Goal: Task Accomplishment & Management: Manage account settings

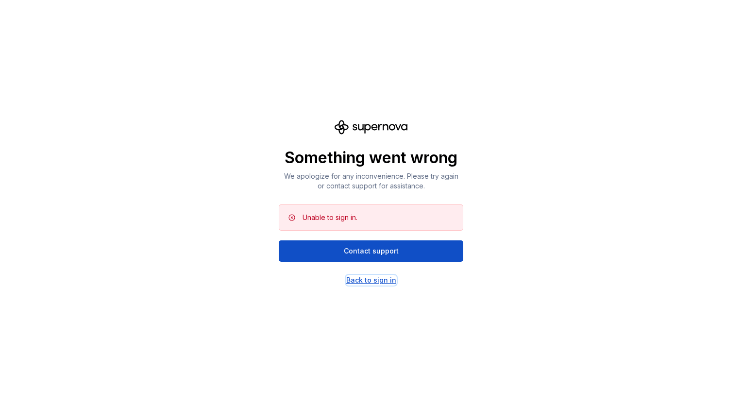
click at [353, 280] on div "Back to sign in" at bounding box center [371, 280] width 50 height 10
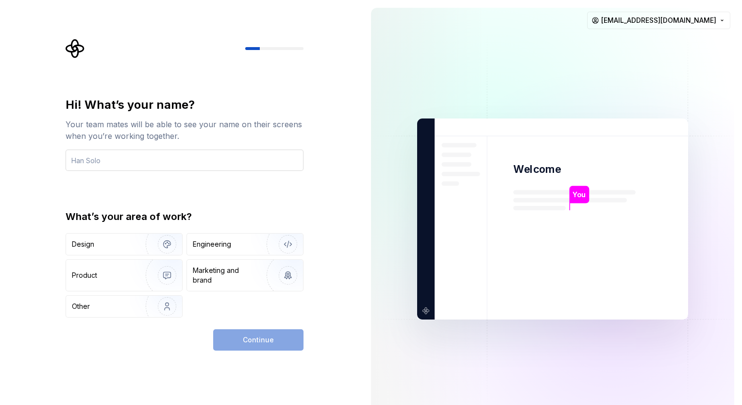
click at [113, 168] on input "text" at bounding box center [185, 160] width 238 height 21
type input "Guruprakash"
type button "Design"
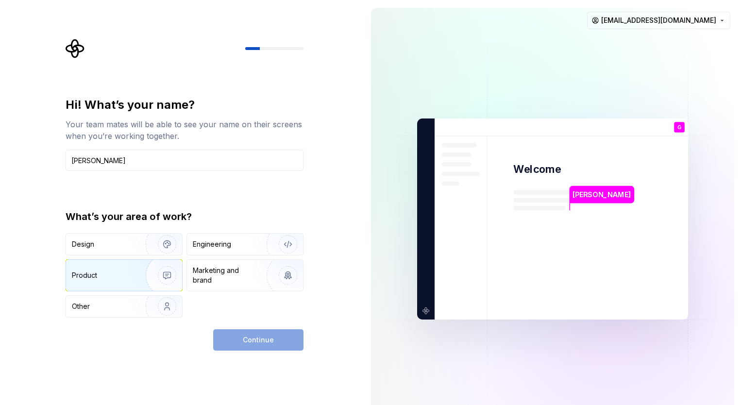
click at [113, 282] on div "Product" at bounding box center [124, 275] width 116 height 31
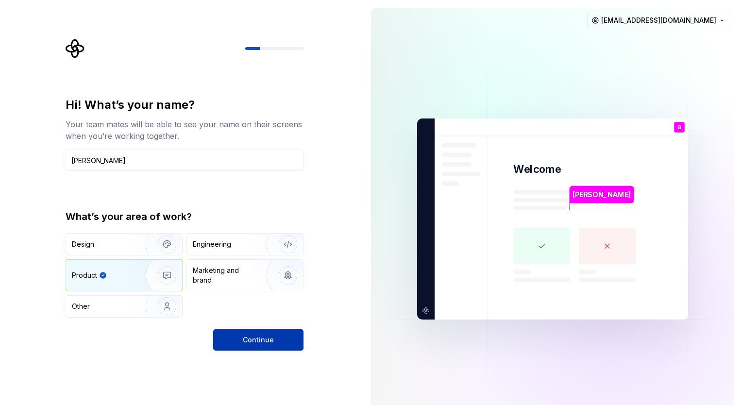
click at [269, 342] on span "Continue" at bounding box center [258, 340] width 31 height 10
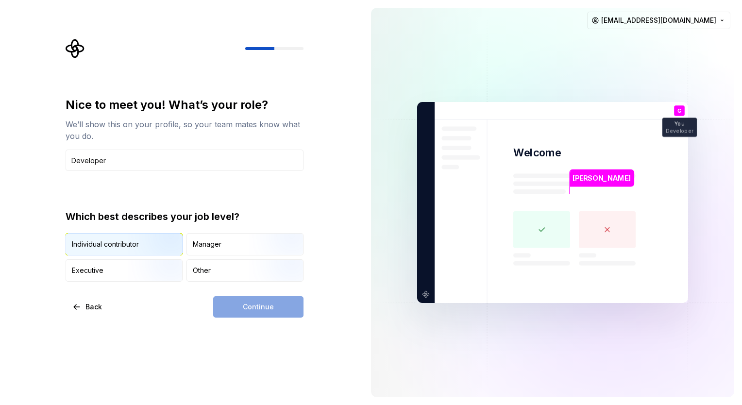
type input "Developer"
click at [98, 251] on div "Individual contributor" at bounding box center [124, 244] width 116 height 21
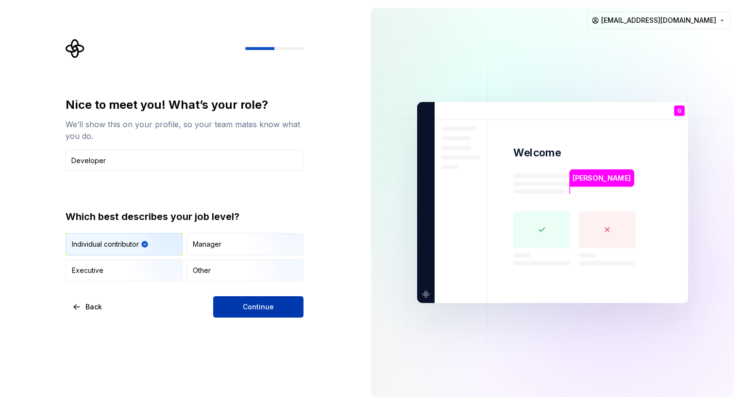
click at [274, 301] on button "Continue" at bounding box center [258, 306] width 90 height 21
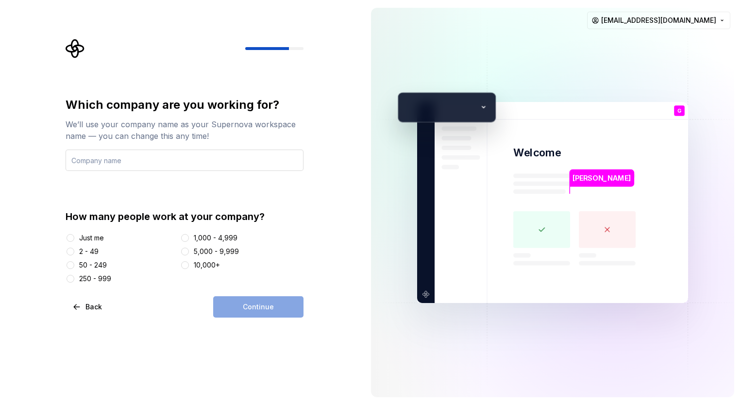
click at [97, 164] on input "text" at bounding box center [185, 160] width 238 height 21
click at [97, 243] on div "Just me 2 - 49 50 - 249 250 - 999 1,000 - 4,999 5,000 - 9,999 10,000+" at bounding box center [185, 258] width 238 height 50
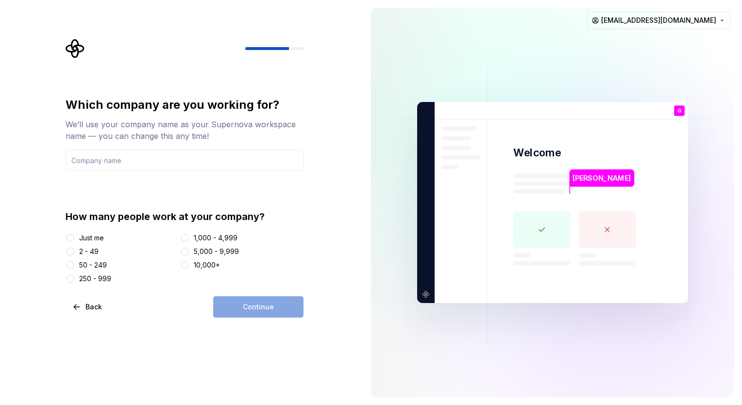
click at [95, 241] on div "Just me" at bounding box center [91, 238] width 25 height 10
click at [74, 241] on button "Just me" at bounding box center [71, 238] width 8 height 8
click at [96, 164] on input "text" at bounding box center [185, 160] width 238 height 21
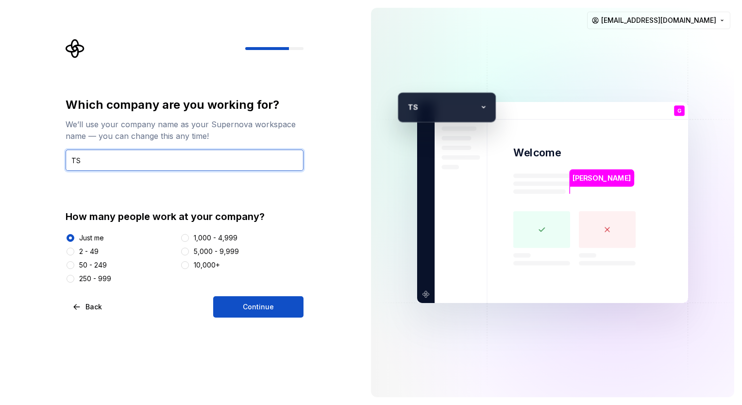
type input "TS"
click at [72, 158] on input "TS" at bounding box center [185, 160] width 238 height 21
click at [89, 158] on input "TS" at bounding box center [185, 160] width 238 height 21
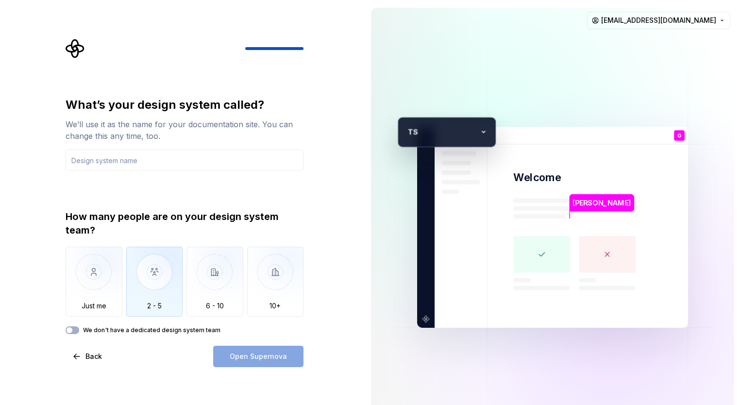
click at [178, 283] on img "button" at bounding box center [154, 279] width 57 height 65
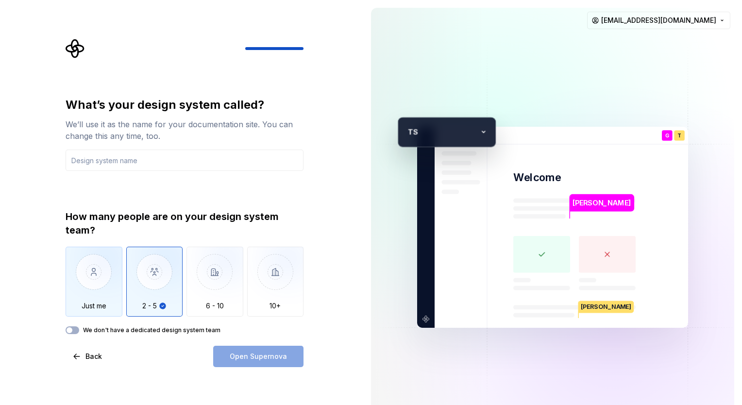
click at [103, 292] on img "button" at bounding box center [94, 279] width 57 height 65
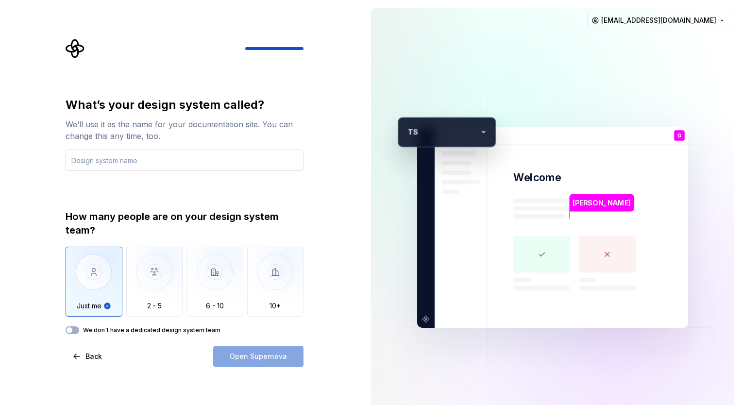
click at [114, 168] on input "text" at bounding box center [185, 160] width 238 height 21
click at [252, 360] on span "Open Supernova" at bounding box center [258, 357] width 57 height 10
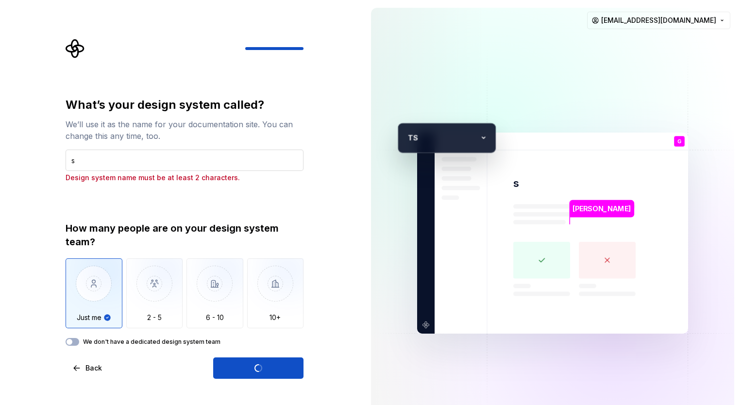
drag, startPoint x: 75, startPoint y: 164, endPoint x: 90, endPoint y: 164, distance: 15.1
click at [77, 164] on input "s" at bounding box center [185, 160] width 238 height 21
click at [102, 165] on input "s" at bounding box center [185, 160] width 238 height 21
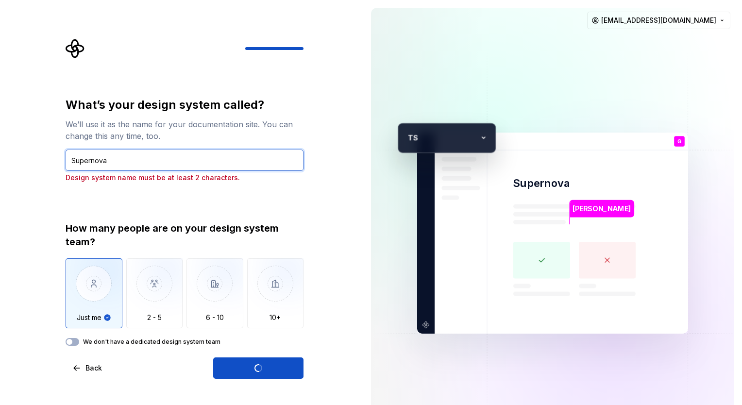
type input "Supernova"
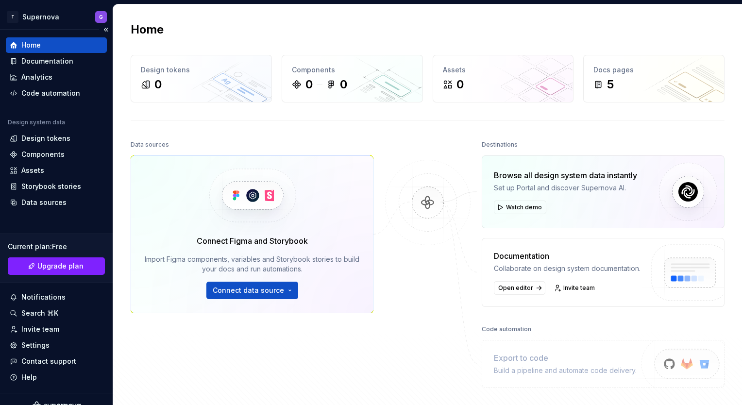
click at [42, 49] on div "Home" at bounding box center [56, 45] width 93 height 10
click at [101, 29] on button "Collapse sidebar" at bounding box center [106, 30] width 14 height 14
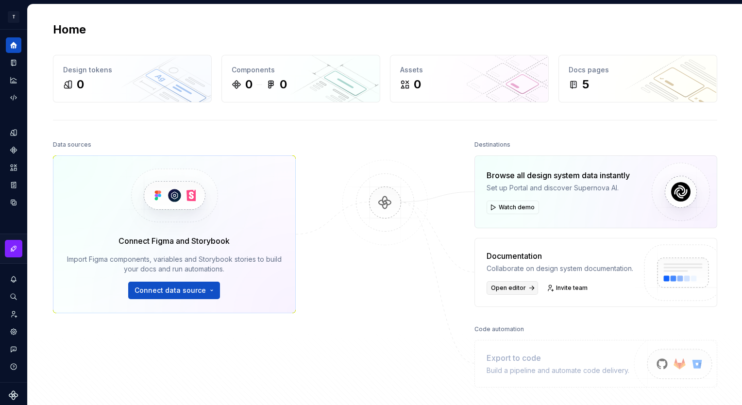
drag, startPoint x: 515, startPoint y: 298, endPoint x: 513, endPoint y: 291, distance: 7.0
click at [515, 298] on div "Documentation Collaborate on design system documentation. Open editor Invite te…" at bounding box center [595, 272] width 243 height 69
click at [513, 290] on span "Open editor" at bounding box center [508, 288] width 35 height 8
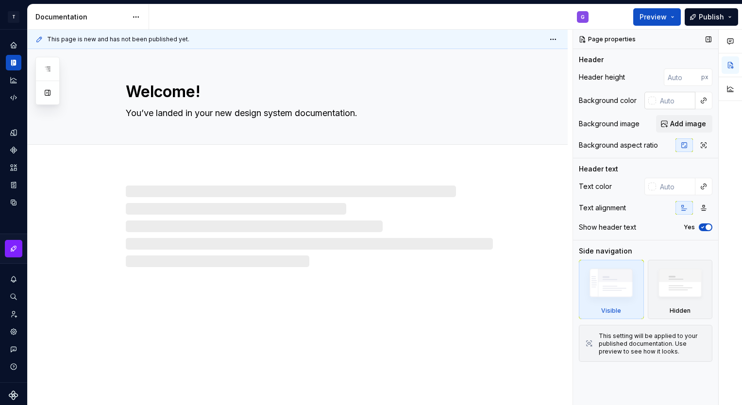
click at [679, 101] on input "text" at bounding box center [675, 100] width 39 height 17
click at [645, 101] on div at bounding box center [650, 100] width 12 height 17
click at [656, 100] on div at bounding box center [669, 100] width 51 height 17
click at [705, 104] on button "button" at bounding box center [704, 101] width 14 height 14
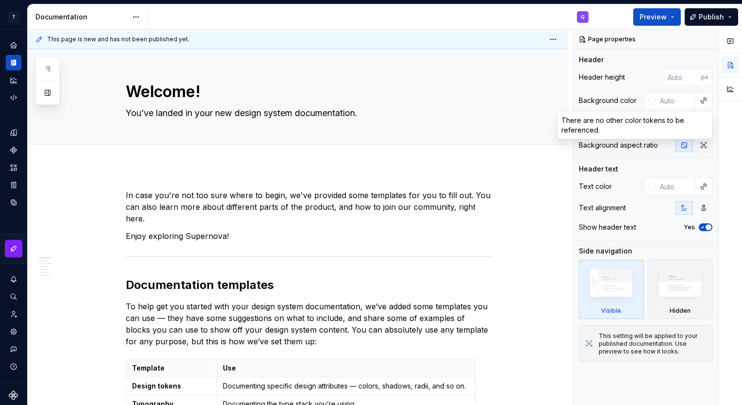
drag, startPoint x: 141, startPoint y: 214, endPoint x: 194, endPoint y: 209, distance: 53.6
click at [146, 214] on html "T Supernova G Design system data Documentation G Preview Publish Pages Add Acce…" at bounding box center [371, 202] width 742 height 405
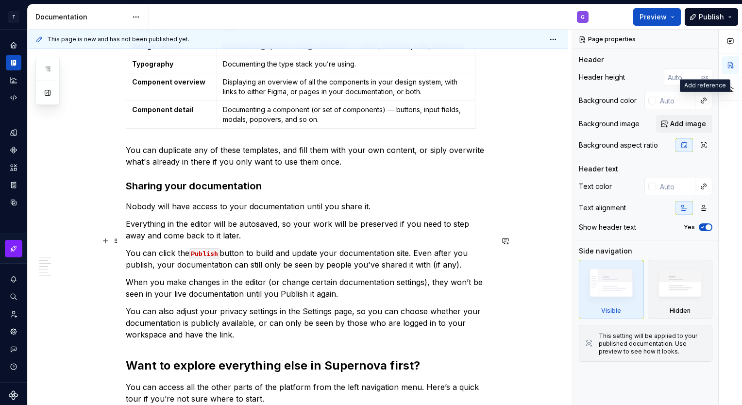
scroll to position [728, 0]
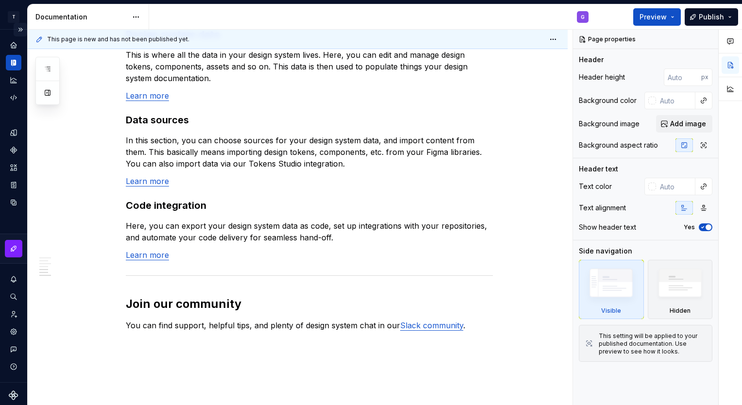
click at [15, 27] on button "Expand sidebar" at bounding box center [21, 30] width 14 height 14
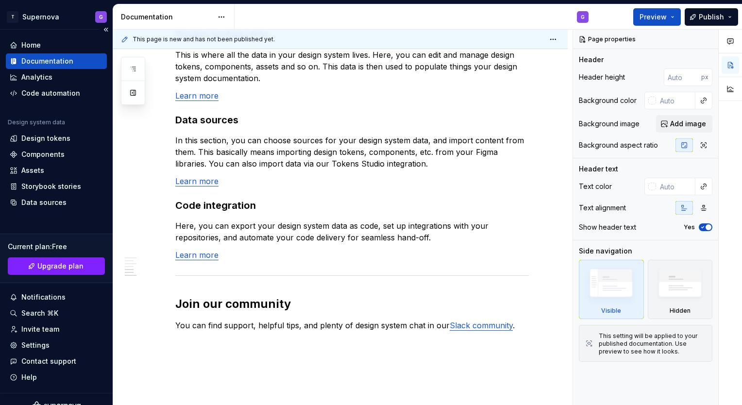
scroll to position [740, 0]
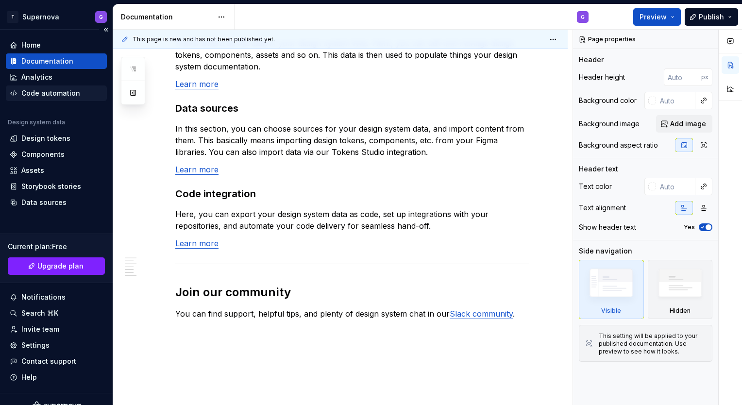
click at [52, 96] on div "Code automation" at bounding box center [50, 93] width 59 height 10
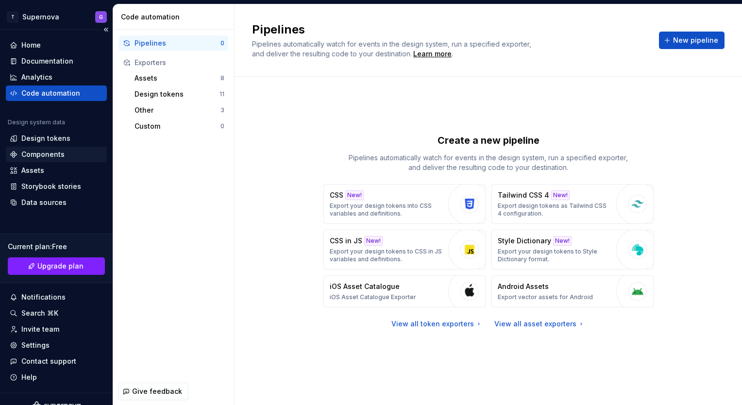
click at [34, 150] on div "Components" at bounding box center [42, 155] width 43 height 10
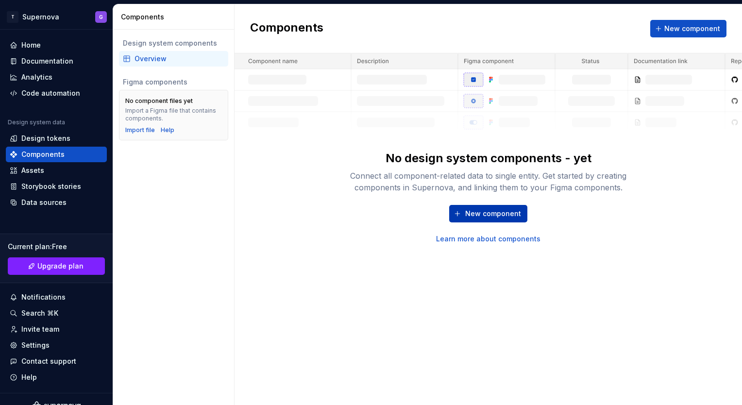
click at [501, 207] on button "New component" at bounding box center [488, 213] width 78 height 17
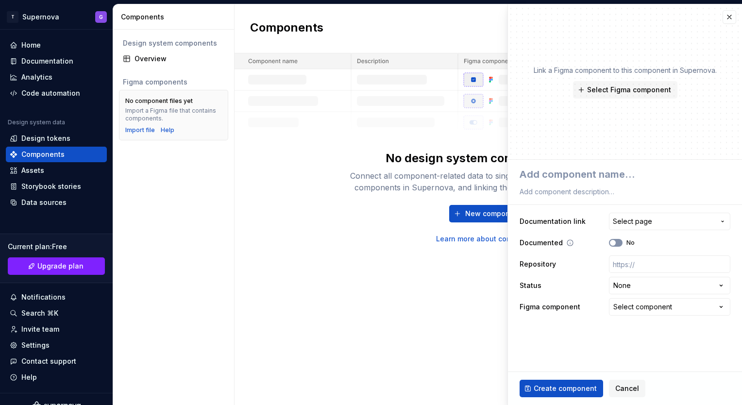
click at [615, 244] on span "button" at bounding box center [613, 243] width 6 height 6
click at [633, 218] on span "Select page" at bounding box center [632, 222] width 39 height 10
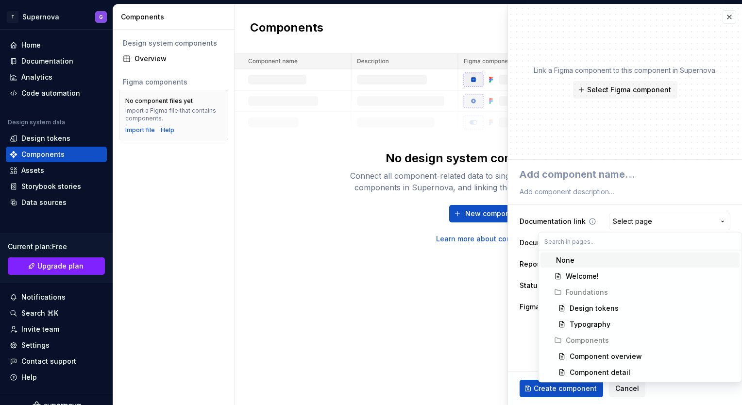
click at [633, 218] on html "**********" at bounding box center [371, 202] width 742 height 405
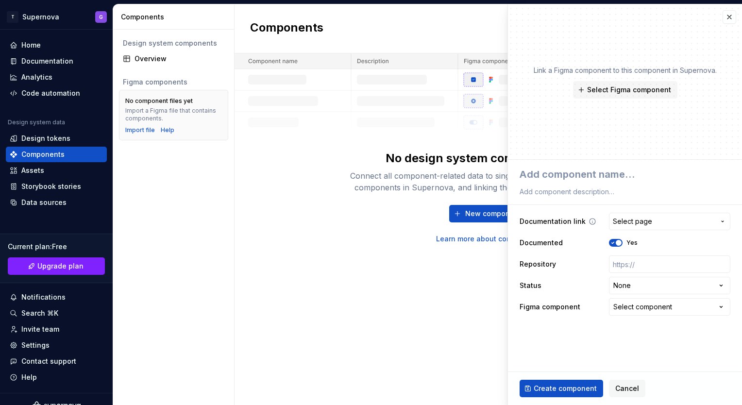
click at [633, 218] on span "Select page" at bounding box center [632, 222] width 39 height 10
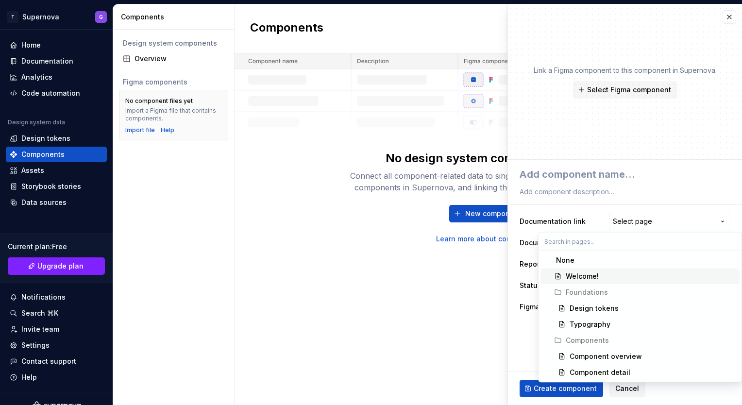
click at [627, 273] on div "Welcome!" at bounding box center [651, 276] width 170 height 10
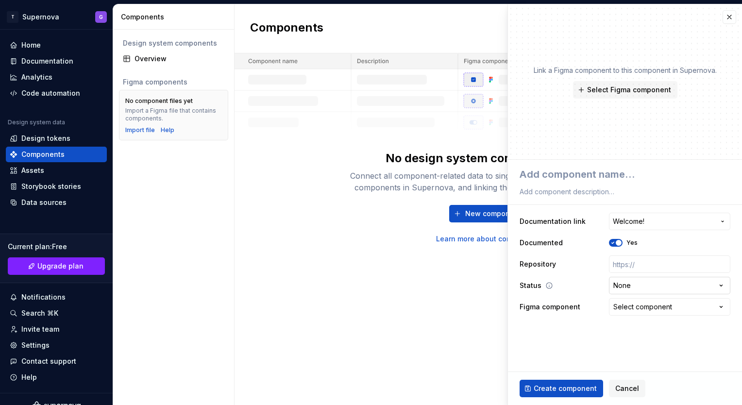
click at [637, 287] on html "**********" at bounding box center [371, 202] width 742 height 405
click at [642, 289] on html "**********" at bounding box center [371, 202] width 742 height 405
click at [637, 308] on div "Select component" at bounding box center [642, 307] width 59 height 10
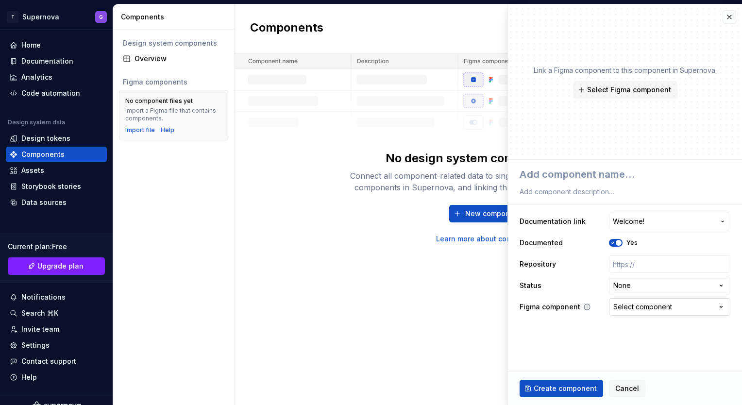
drag, startPoint x: 637, startPoint y: 308, endPoint x: 620, endPoint y: 305, distance: 17.2
click at [631, 306] on html "**********" at bounding box center [371, 202] width 742 height 405
click at [574, 390] on span "Create component" at bounding box center [565, 389] width 63 height 10
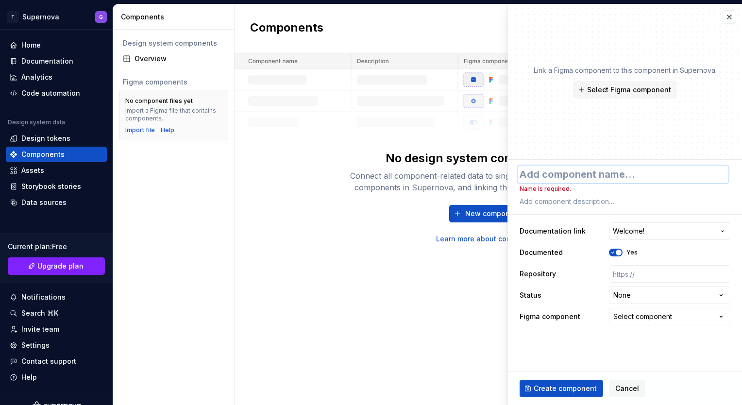
type textarea "*"
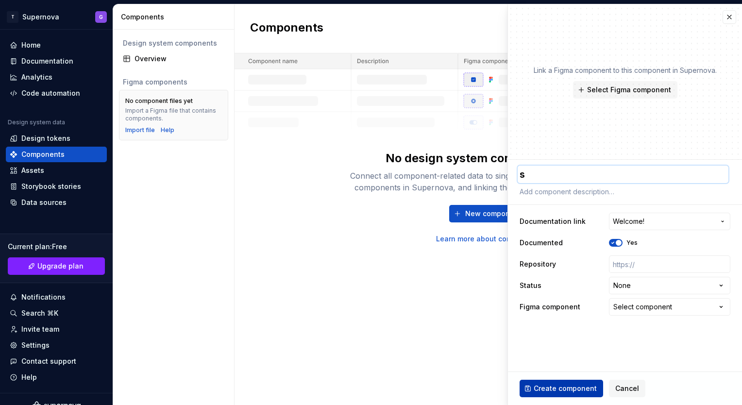
type textarea "s"
click at [584, 388] on span "Create component" at bounding box center [565, 389] width 63 height 10
type textarea "*"
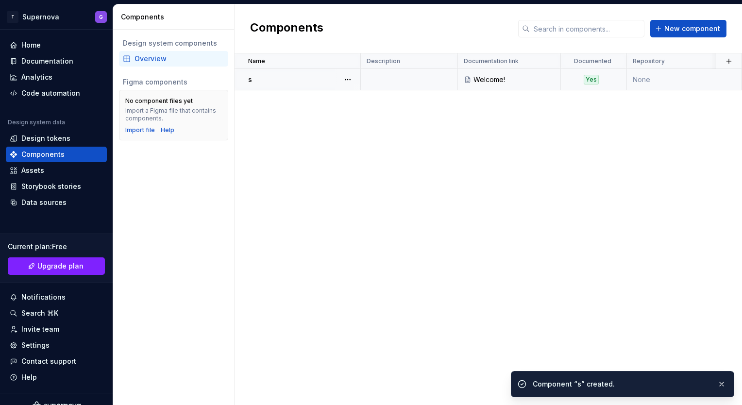
click at [657, 78] on td "None" at bounding box center [684, 79] width 115 height 21
click at [521, 76] on body "T Supernova G Home Documentation Analytics Code automation Design system data D…" at bounding box center [371, 202] width 742 height 405
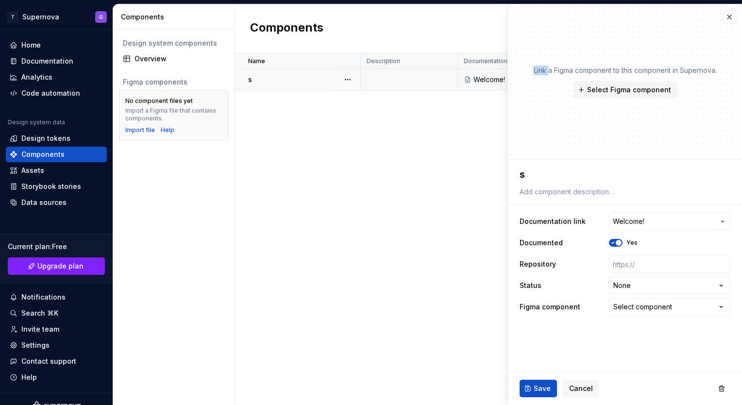
click at [521, 76] on div "Link a Figma component to this component in Supernova. Select Figma component" at bounding box center [625, 81] width 234 height 155
drag, startPoint x: 521, startPoint y: 76, endPoint x: 419, endPoint y: 102, distance: 105.7
click at [419, 101] on div "Name Description Documentation link Documented Repository Status Figma componen…" at bounding box center [488, 229] width 507 height 352
click at [136, 131] on div "Import file" at bounding box center [140, 130] width 30 height 8
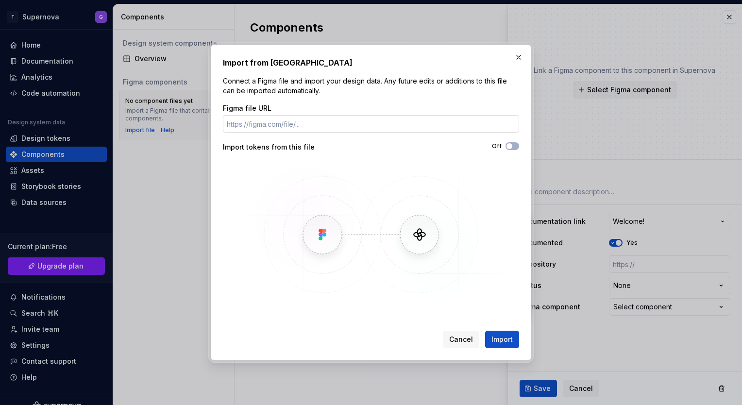
click at [253, 123] on input "Figma file URL" at bounding box center [371, 123] width 296 height 17
click at [520, 53] on button "button" at bounding box center [519, 57] width 14 height 14
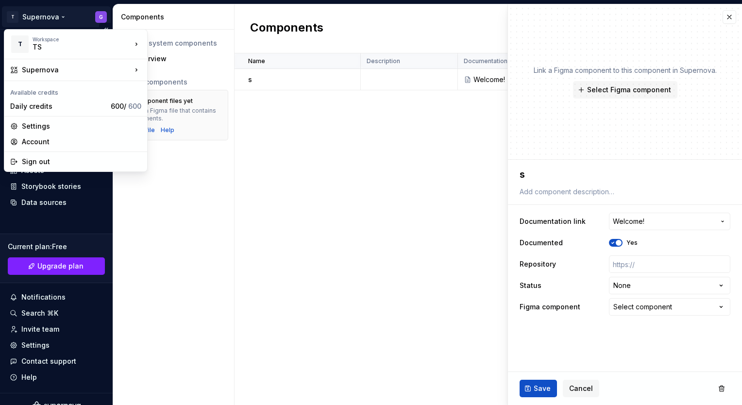
click at [48, 12] on html "**********" at bounding box center [371, 202] width 742 height 405
drag, startPoint x: 66, startPoint y: 112, endPoint x: 8, endPoint y: 104, distance: 58.8
click at [8, 104] on div "Daily credits 600 / 600" at bounding box center [75, 107] width 139 height 16
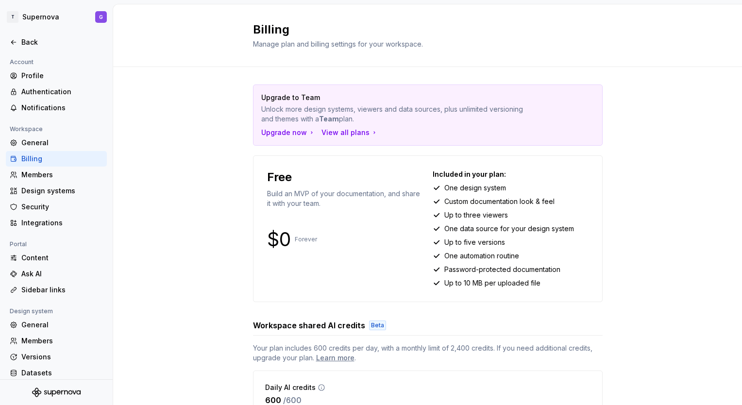
click at [200, 168] on div "Upgrade to Team Unlock more design systems, viewers and data sources, plus unli…" at bounding box center [427, 261] width 629 height 388
drag, startPoint x: 335, startPoint y: 202, endPoint x: 249, endPoint y: 191, distance: 86.7
click at [253, 191] on div "Free Build an MVP of your documentation, and share it with your team. $0 Foreve…" at bounding box center [428, 228] width 350 height 147
drag, startPoint x: 249, startPoint y: 191, endPoint x: 203, endPoint y: 221, distance: 54.9
click at [203, 221] on div "Upgrade to Team Unlock more design systems, viewers and data sources, plus unli…" at bounding box center [427, 261] width 629 height 388
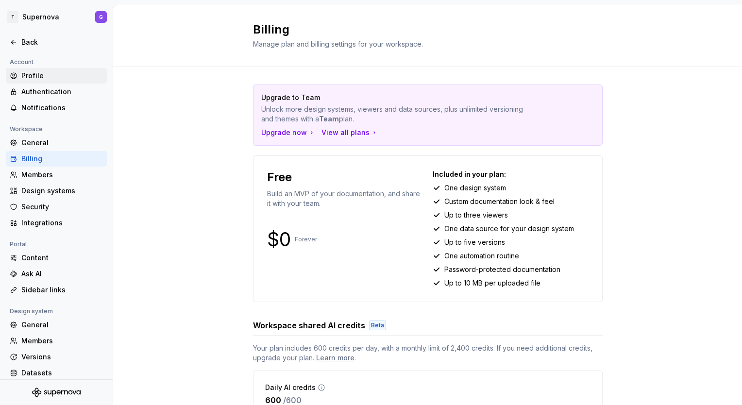
click at [56, 71] on div "Profile" at bounding box center [62, 76] width 82 height 10
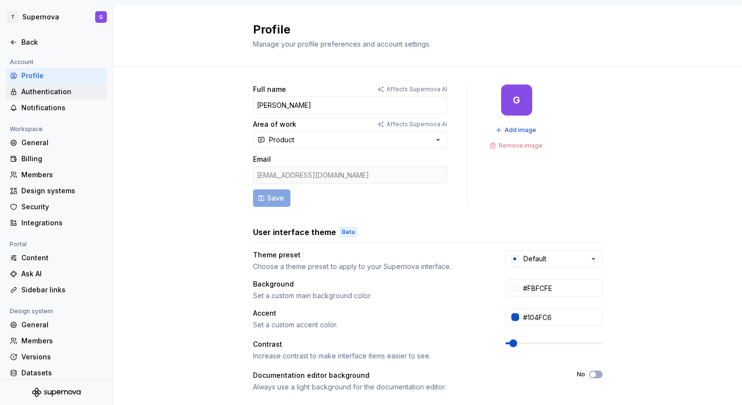
click at [56, 98] on div "Authentication" at bounding box center [56, 92] width 101 height 16
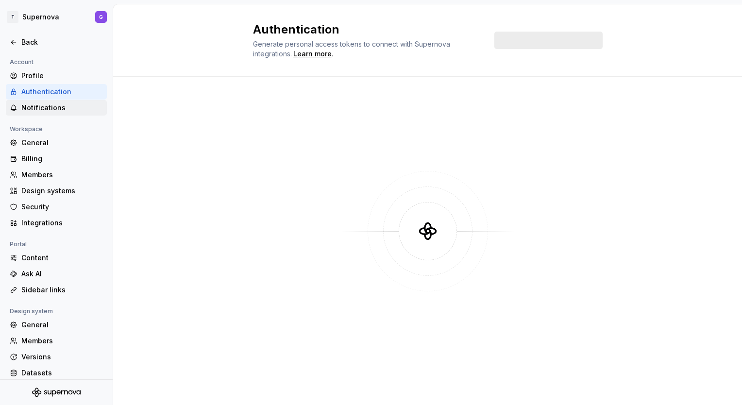
click at [56, 106] on div "Notifications" at bounding box center [62, 108] width 82 height 10
click at [52, 147] on div "General" at bounding box center [62, 143] width 82 height 10
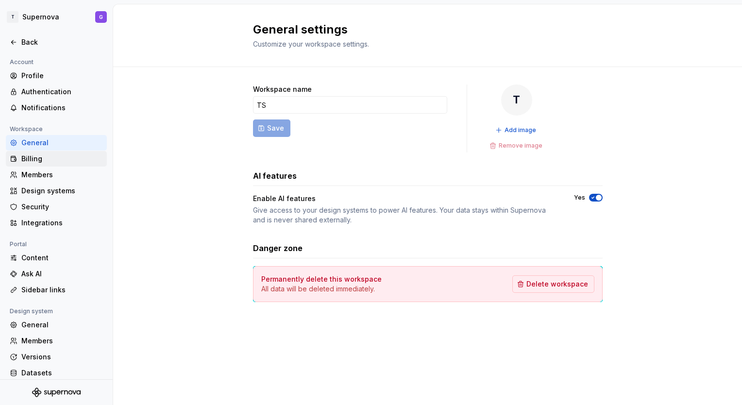
click at [55, 162] on div "Billing" at bounding box center [62, 159] width 82 height 10
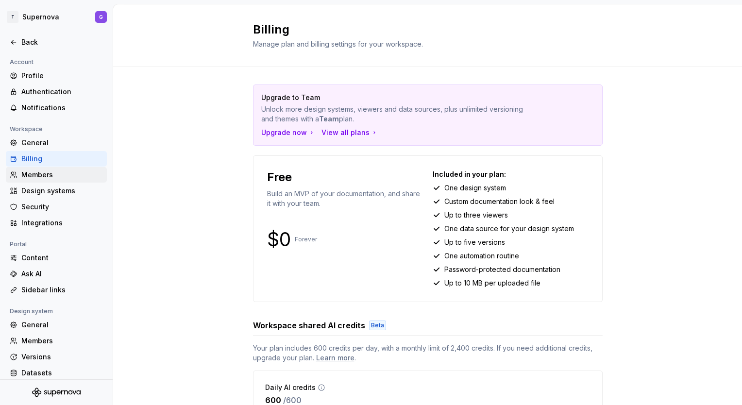
click at [55, 170] on div "Members" at bounding box center [62, 175] width 82 height 10
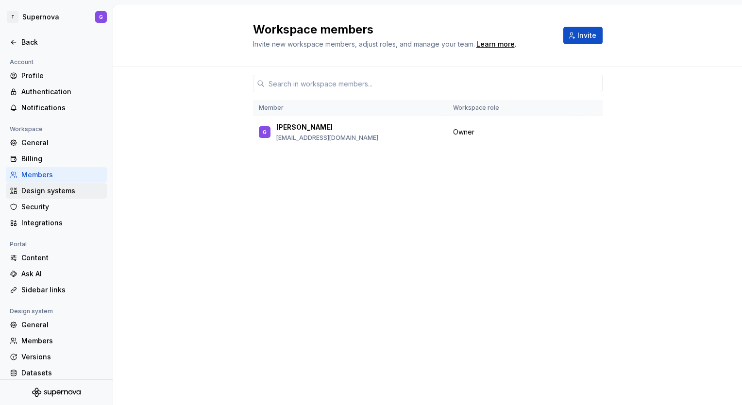
click at [57, 188] on div "Design systems" at bounding box center [62, 191] width 82 height 10
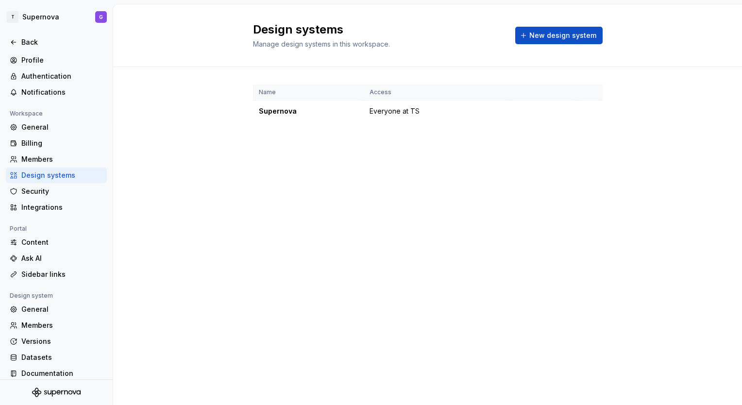
scroll to position [22, 0]
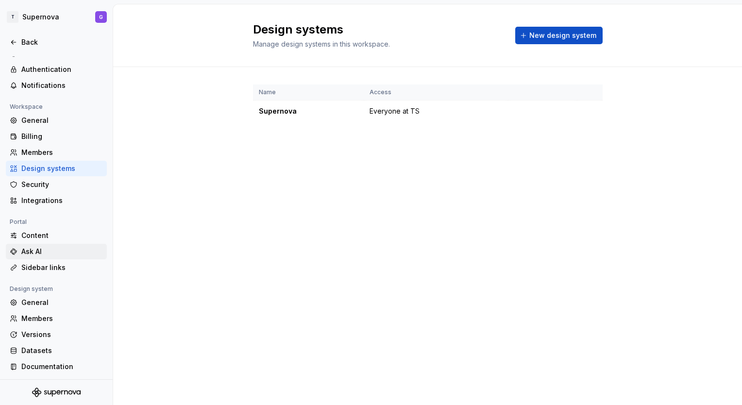
click at [35, 247] on div "Ask AI" at bounding box center [62, 252] width 82 height 10
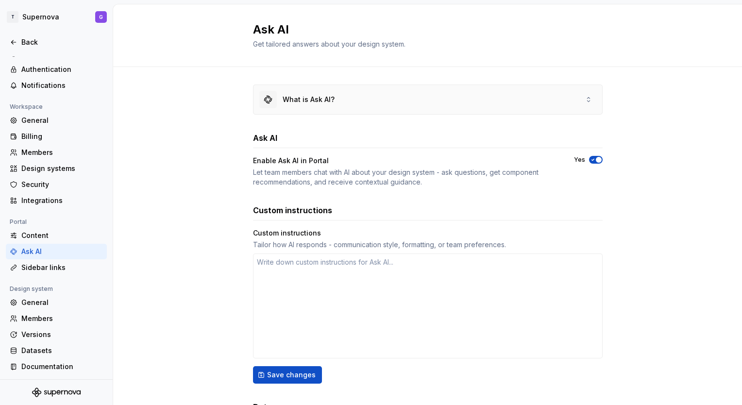
click at [299, 104] on div "What is Ask AI?" at bounding box center [296, 99] width 75 height 17
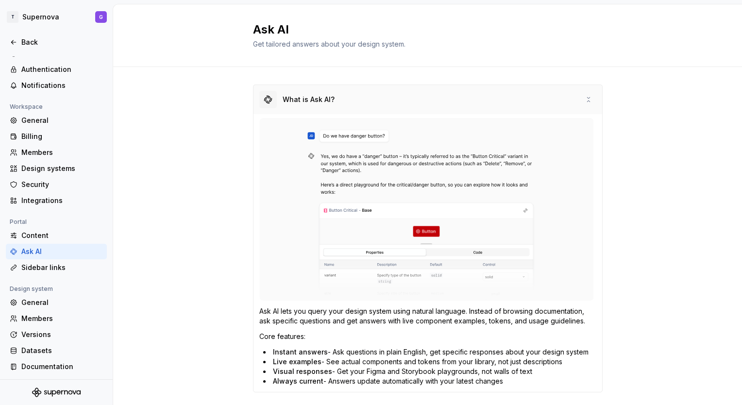
click at [299, 104] on div "What is Ask AI?" at bounding box center [296, 99] width 75 height 17
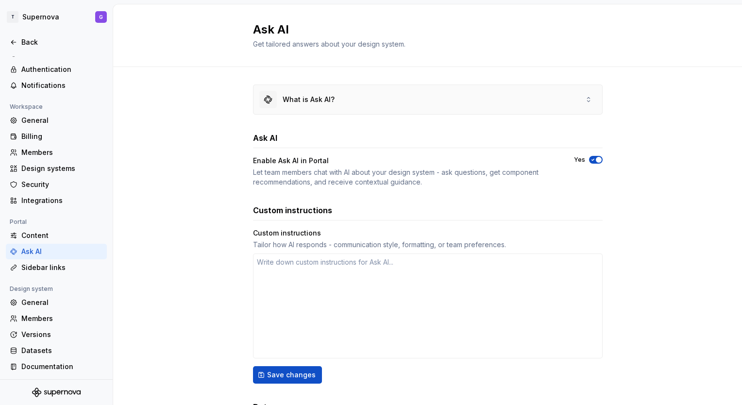
click at [299, 104] on div "What is Ask AI?" at bounding box center [296, 99] width 75 height 17
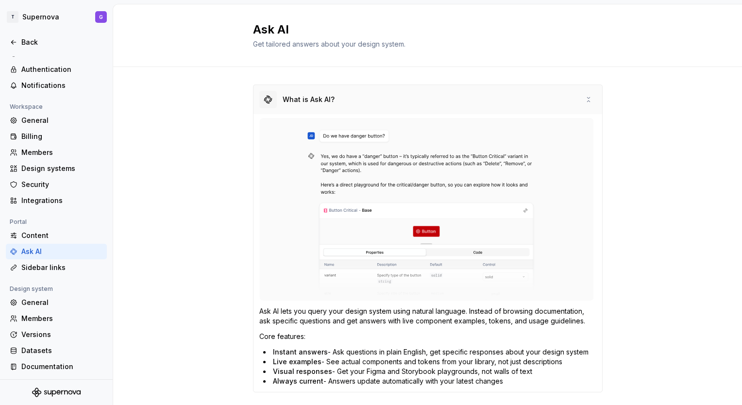
click at [299, 104] on div "What is Ask AI?" at bounding box center [296, 99] width 75 height 17
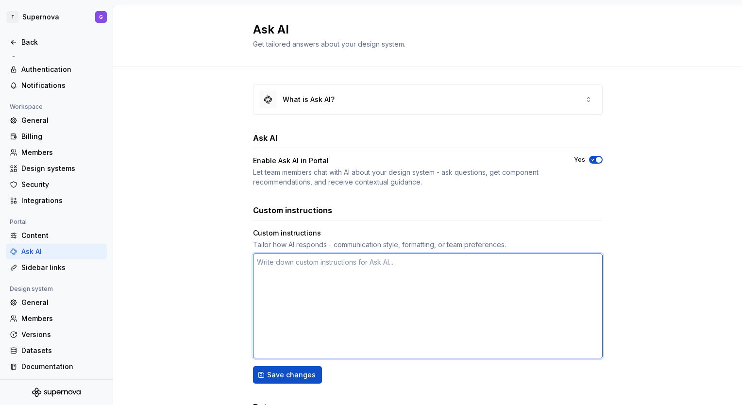
click at [272, 255] on textarea at bounding box center [428, 305] width 350 height 105
type textarea "*"
type textarea "f"
type textarea "*"
type textarea "fl"
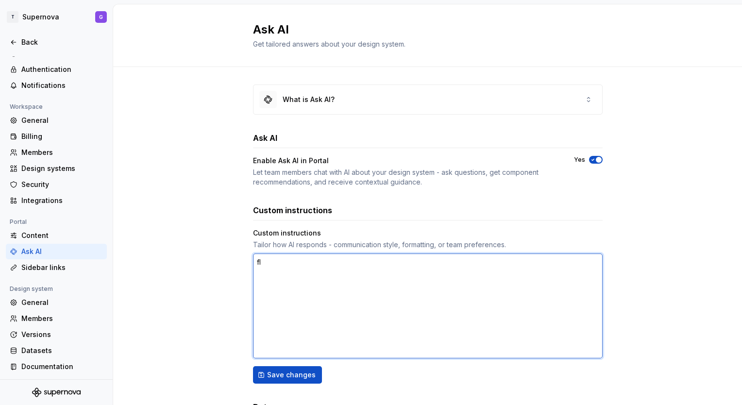
type textarea "*"
type textarea "f"
type textarea "*"
type textarea "H"
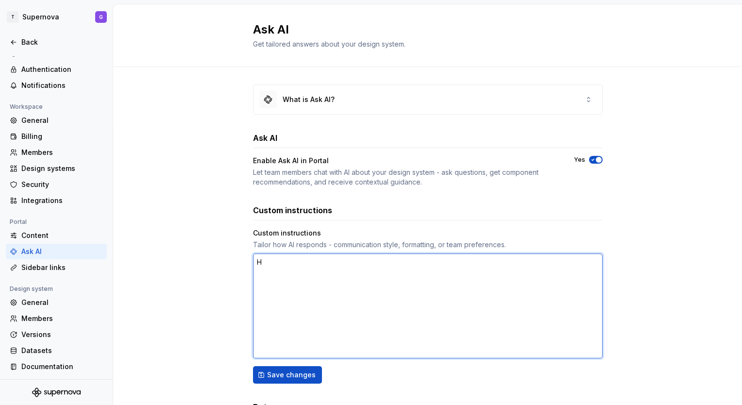
type textarea "*"
type textarea "Hi"
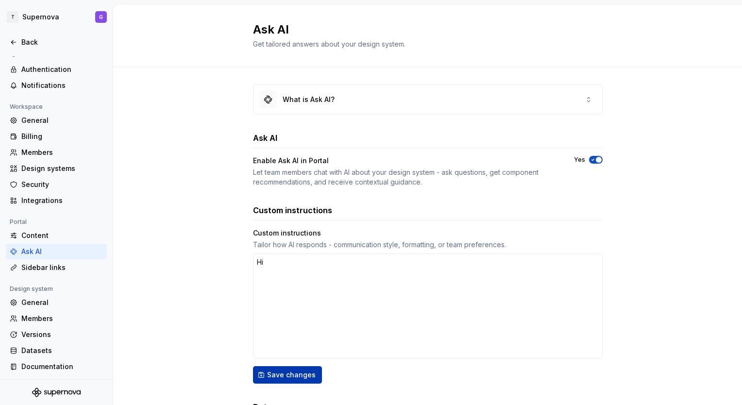
click at [271, 378] on span "Save changes" at bounding box center [291, 375] width 49 height 10
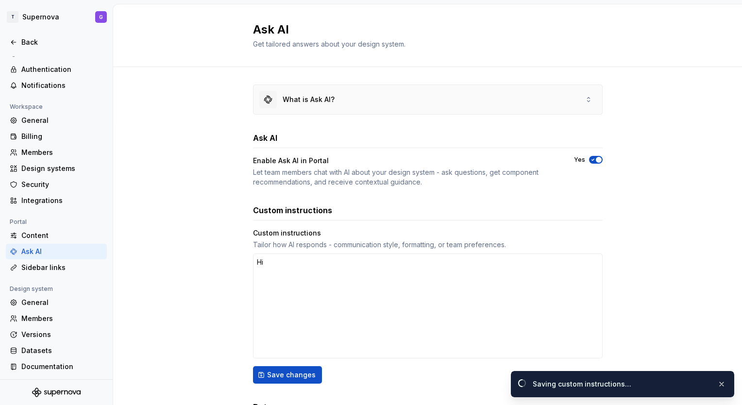
click at [338, 101] on div "What is Ask AI?" at bounding box center [427, 99] width 349 height 29
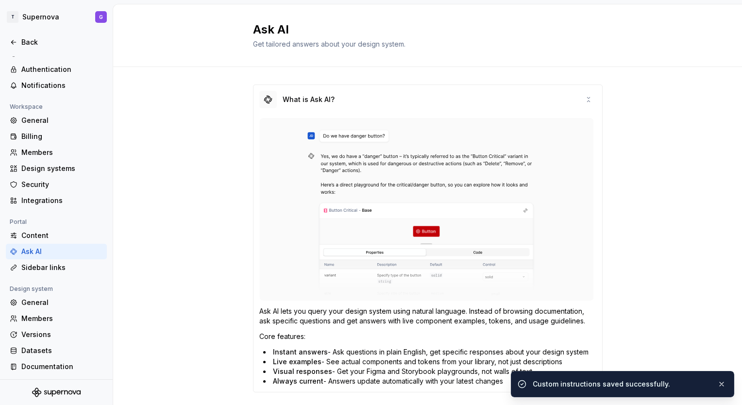
click at [365, 167] on img at bounding box center [426, 209] width 335 height 183
click at [358, 136] on img at bounding box center [426, 209] width 335 height 183
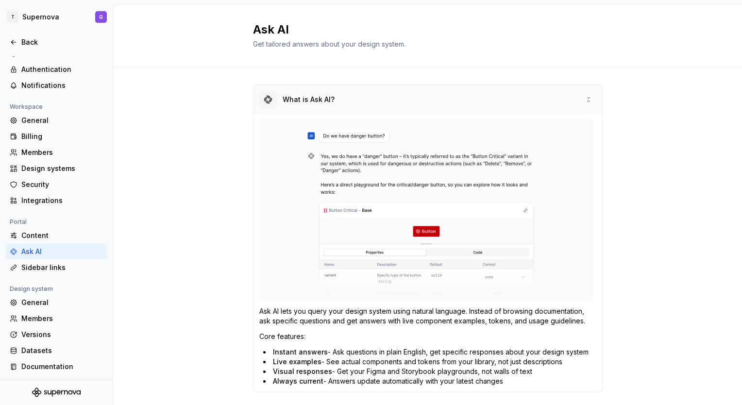
click at [579, 91] on div "What is Ask AI?" at bounding box center [427, 99] width 349 height 29
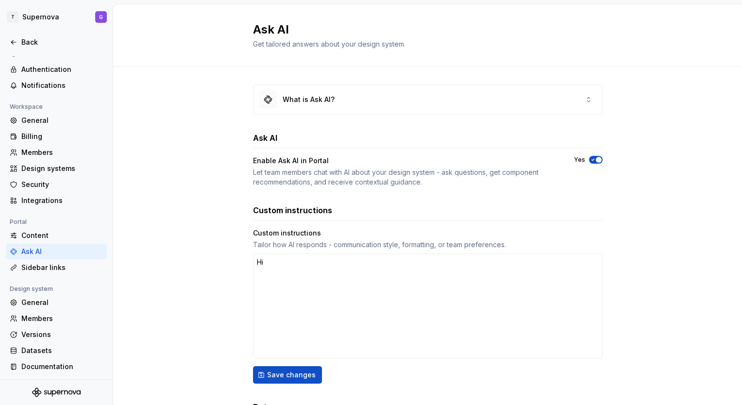
type textarea "*"
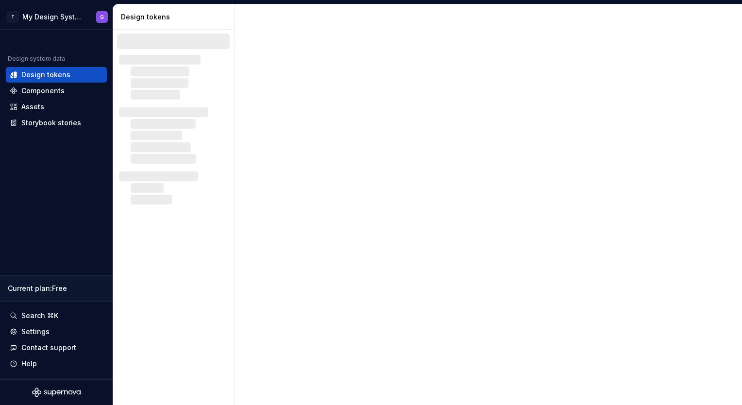
drag, startPoint x: 329, startPoint y: 268, endPoint x: 406, endPoint y: 273, distance: 77.4
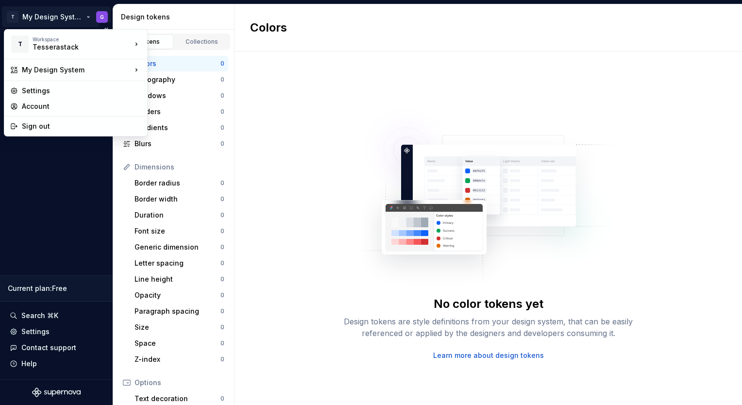
click at [60, 20] on html "T My Design System G Design system data Design tokens Components Assets Storybo…" at bounding box center [371, 202] width 742 height 405
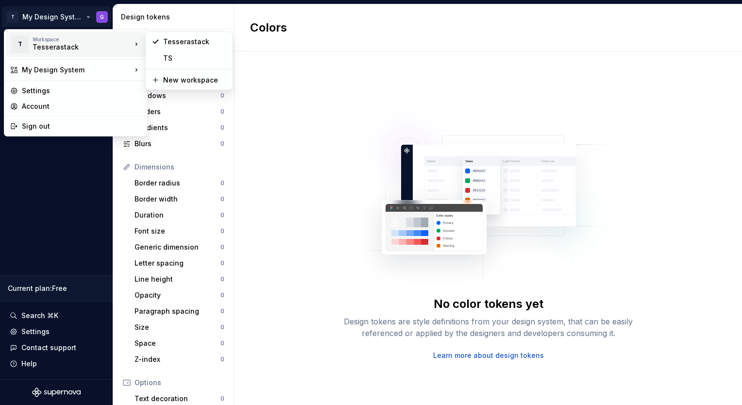
click at [74, 48] on div "Tesserastack" at bounding box center [74, 47] width 83 height 10
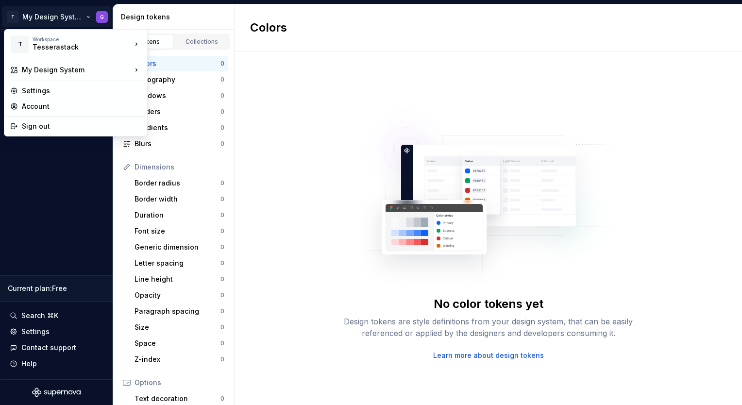
click at [101, 224] on html "T My Design System G Design system data Design tokens Components Assets Storybo…" at bounding box center [371, 202] width 742 height 405
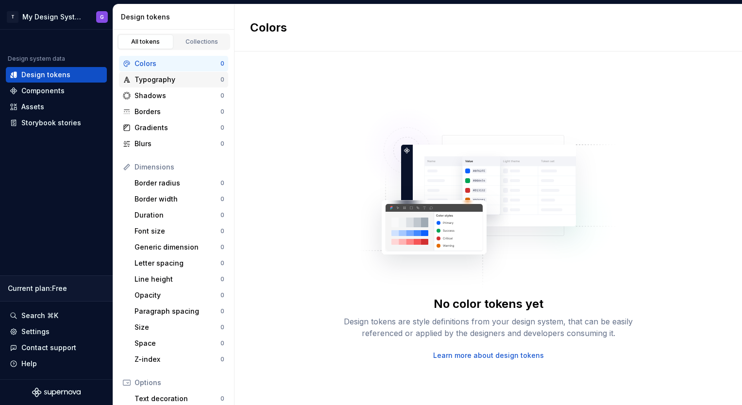
click at [191, 79] on div "Typography" at bounding box center [177, 80] width 86 height 10
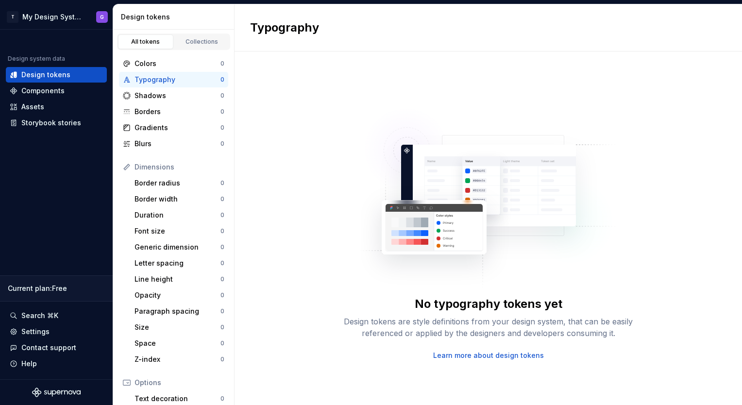
click at [198, 34] on div "All tokens Collections" at bounding box center [173, 42] width 113 height 17
click at [198, 38] on div "Collections" at bounding box center [202, 42] width 49 height 8
